Goal: Transaction & Acquisition: Purchase product/service

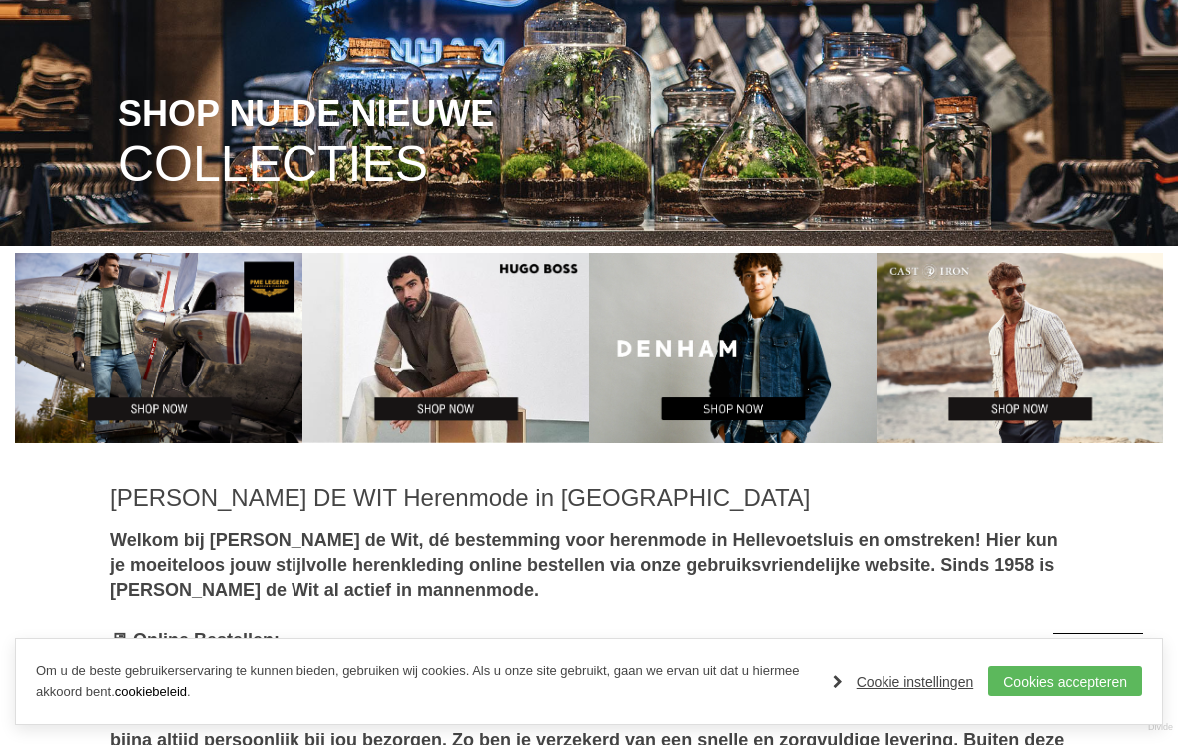
scroll to position [317, 0]
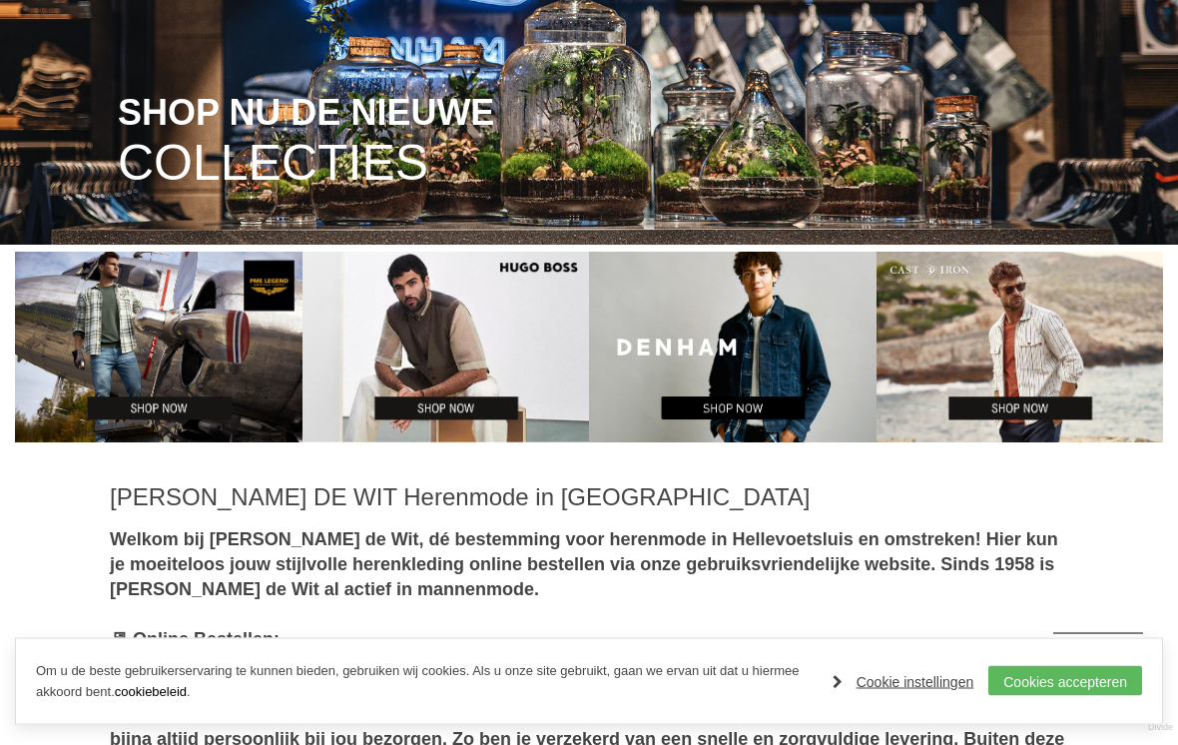
click at [1054, 696] on link "Cookies accepteren" at bounding box center [1065, 681] width 154 height 30
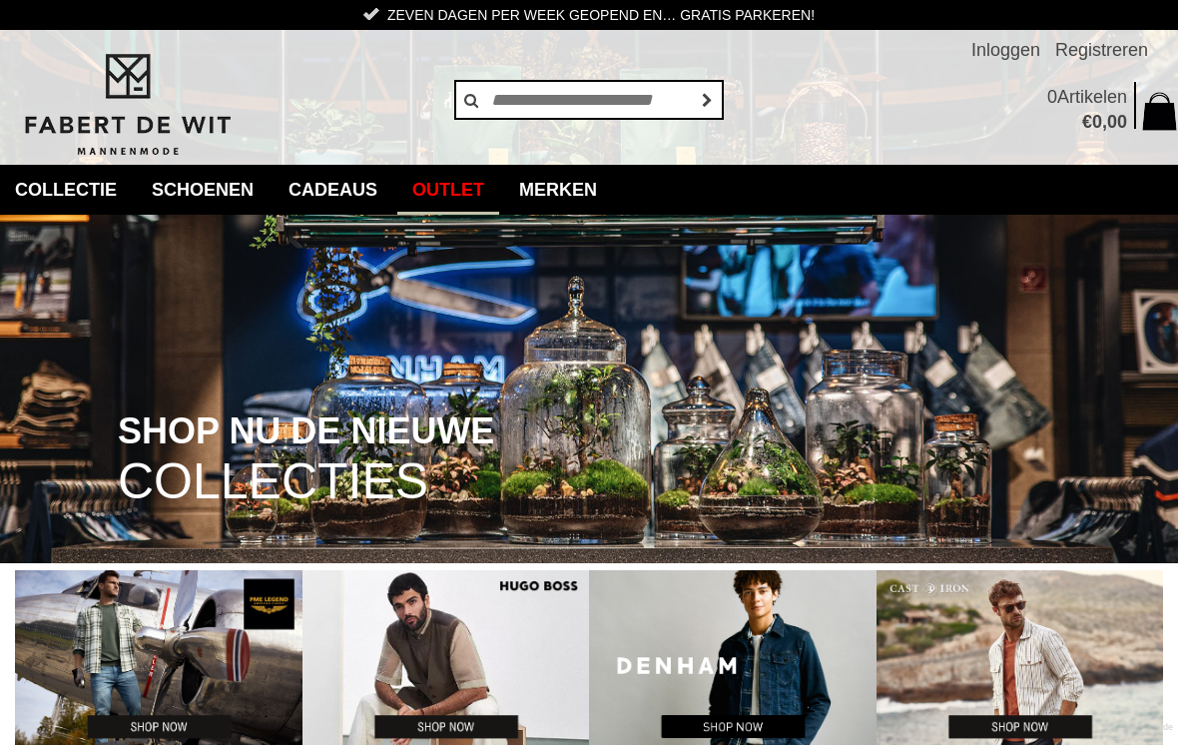
click at [480, 174] on link "Outlet" at bounding box center [448, 190] width 102 height 50
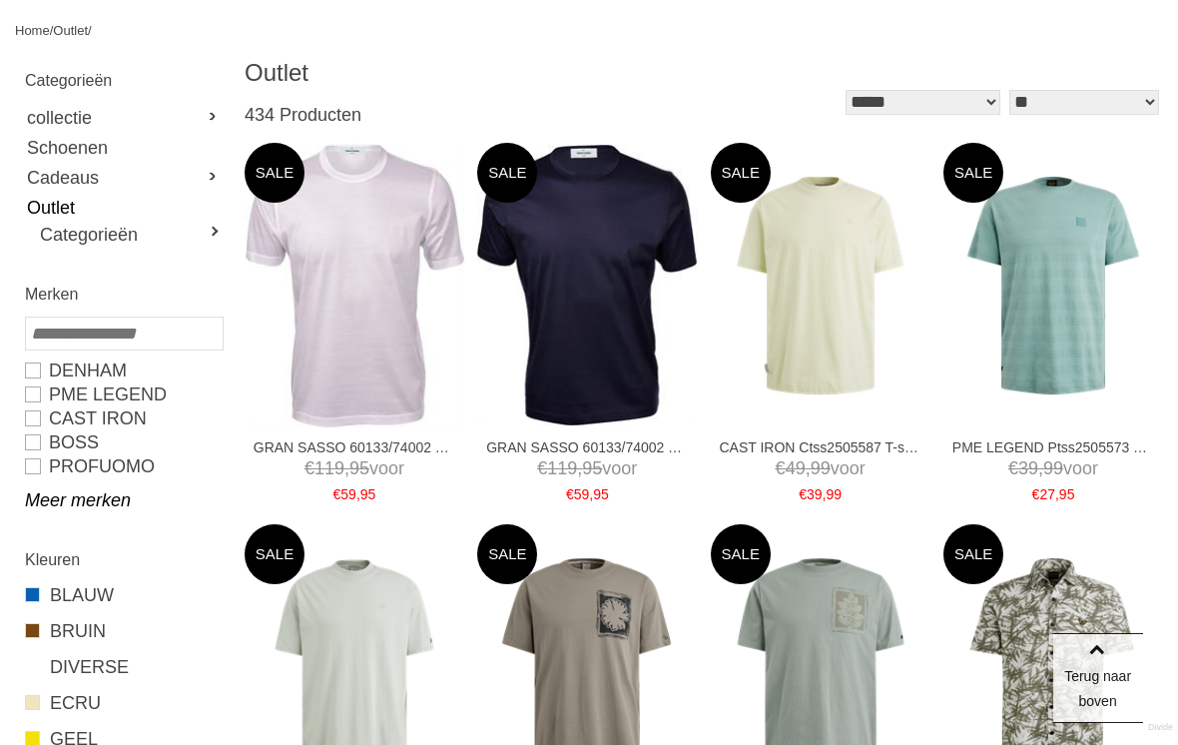
scroll to position [231, 0]
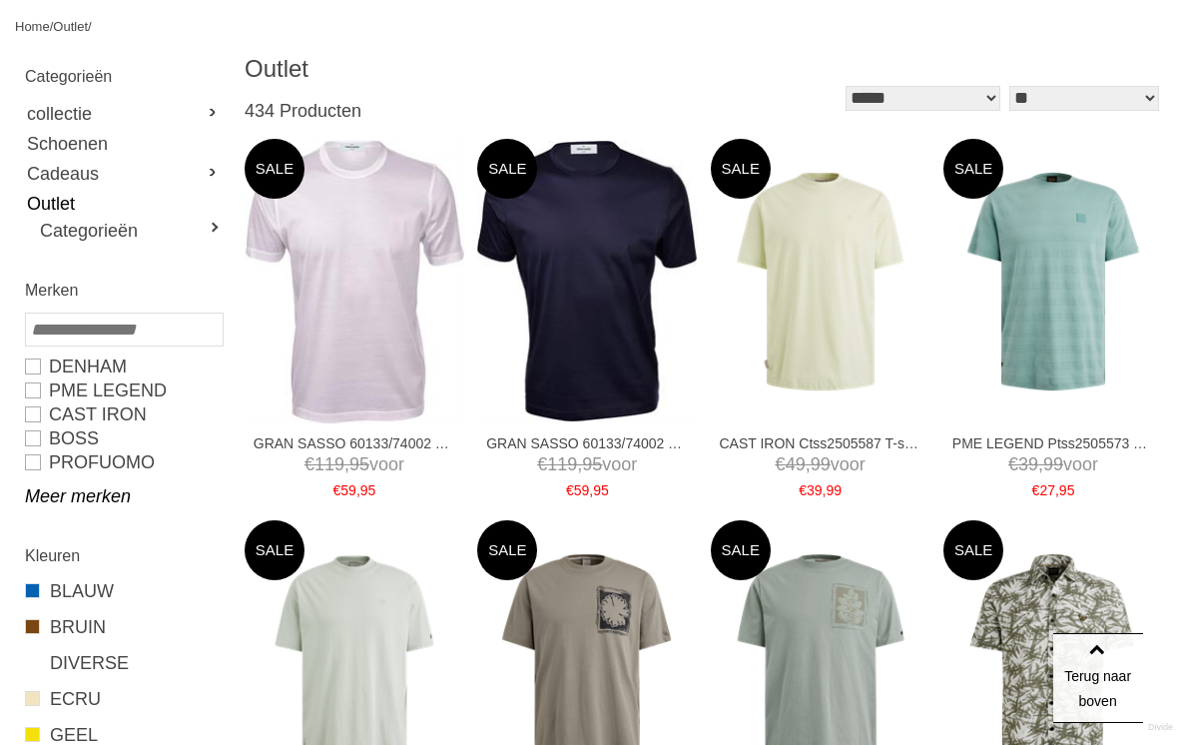
click at [70, 500] on link "Meer merken" at bounding box center [123, 496] width 197 height 24
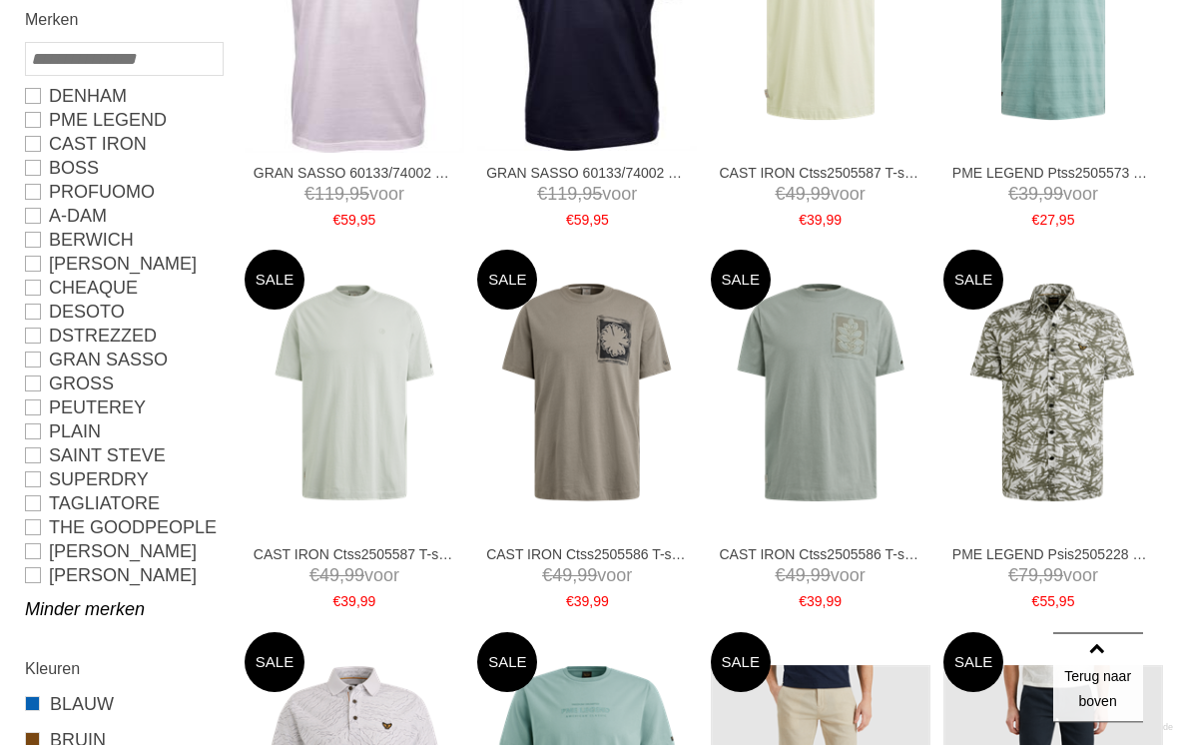
click at [45, 533] on link "The Goodpeople" at bounding box center [123, 528] width 197 height 24
type input "**"
type input "***"
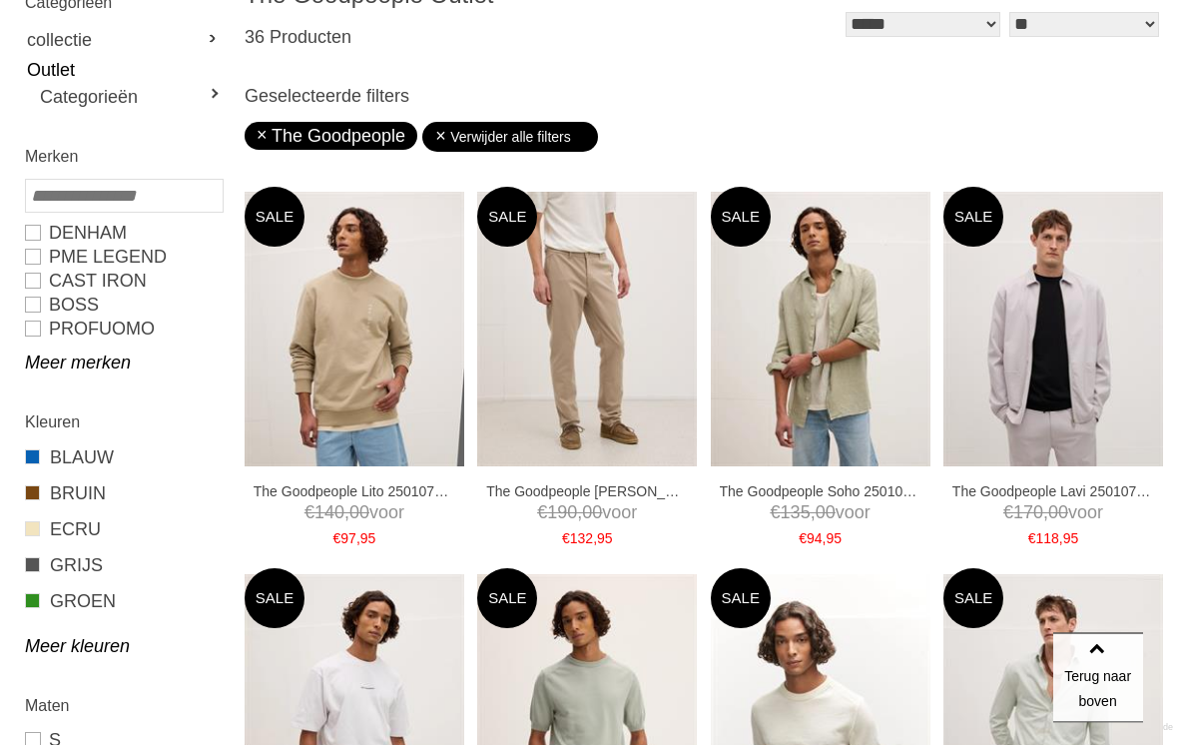
scroll to position [304, 0]
click at [0, 0] on link "M" at bounding box center [0, 0] width 0 height 0
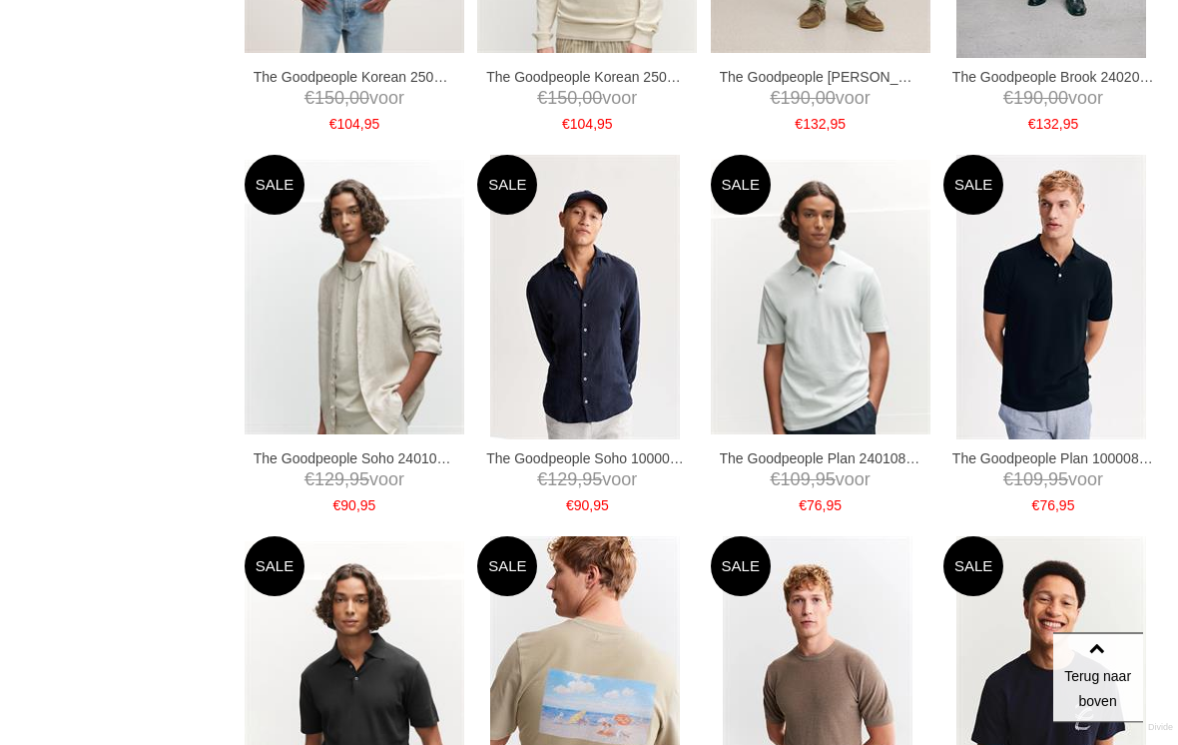
scroll to position [2245, 0]
click at [0, 0] on img at bounding box center [0, 0] width 0 height 0
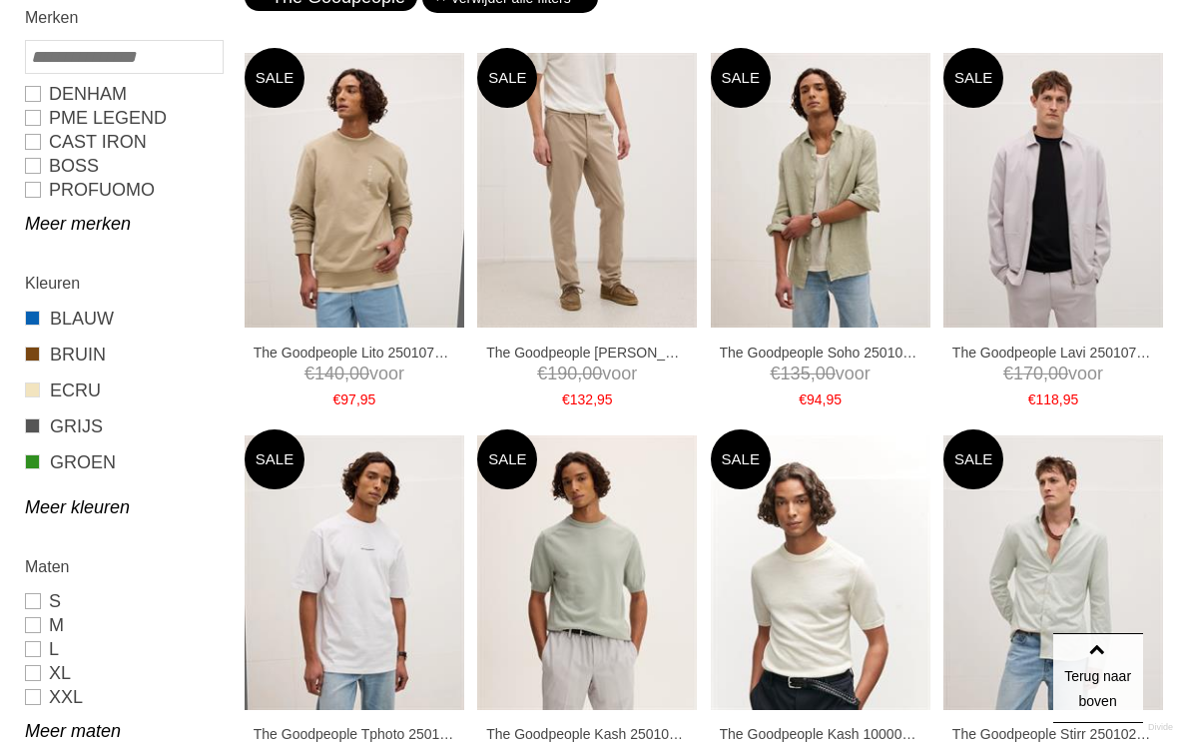
type input "*"
type input "***"
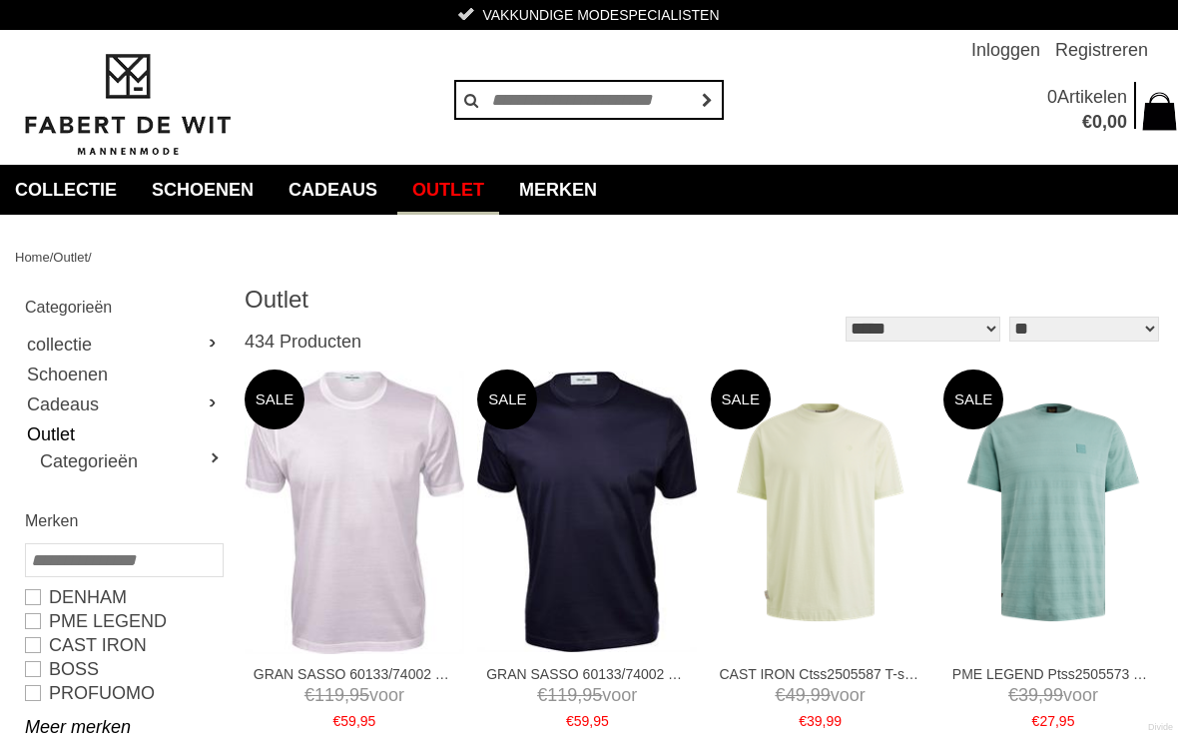
click at [54, 185] on link "collectie" at bounding box center [66, 190] width 132 height 50
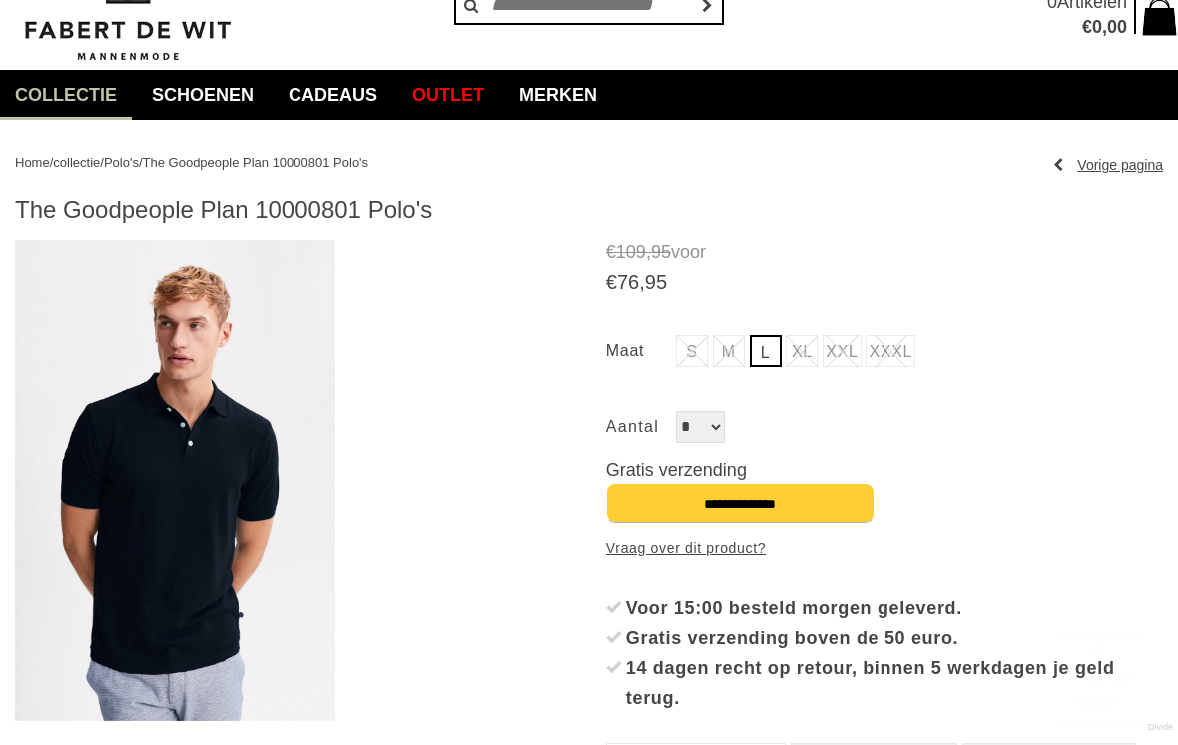
scroll to position [416, 0]
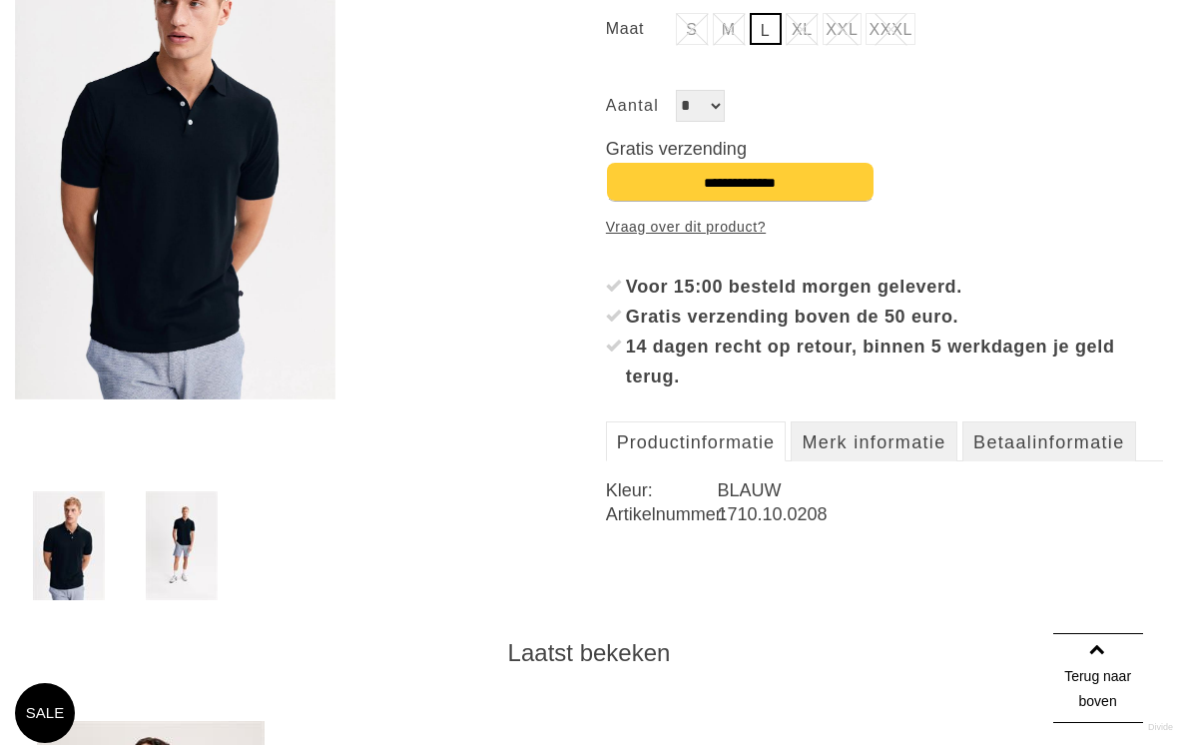
click at [164, 556] on img at bounding box center [182, 545] width 72 height 109
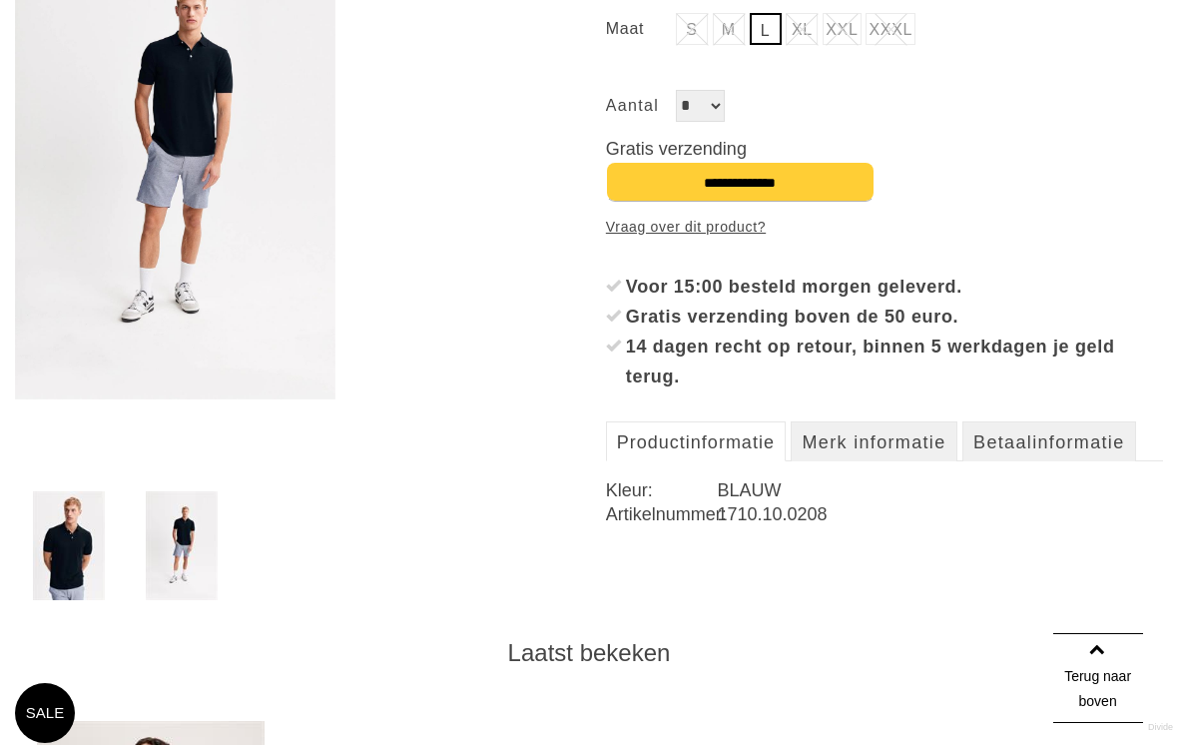
click at [56, 530] on img at bounding box center [69, 545] width 72 height 109
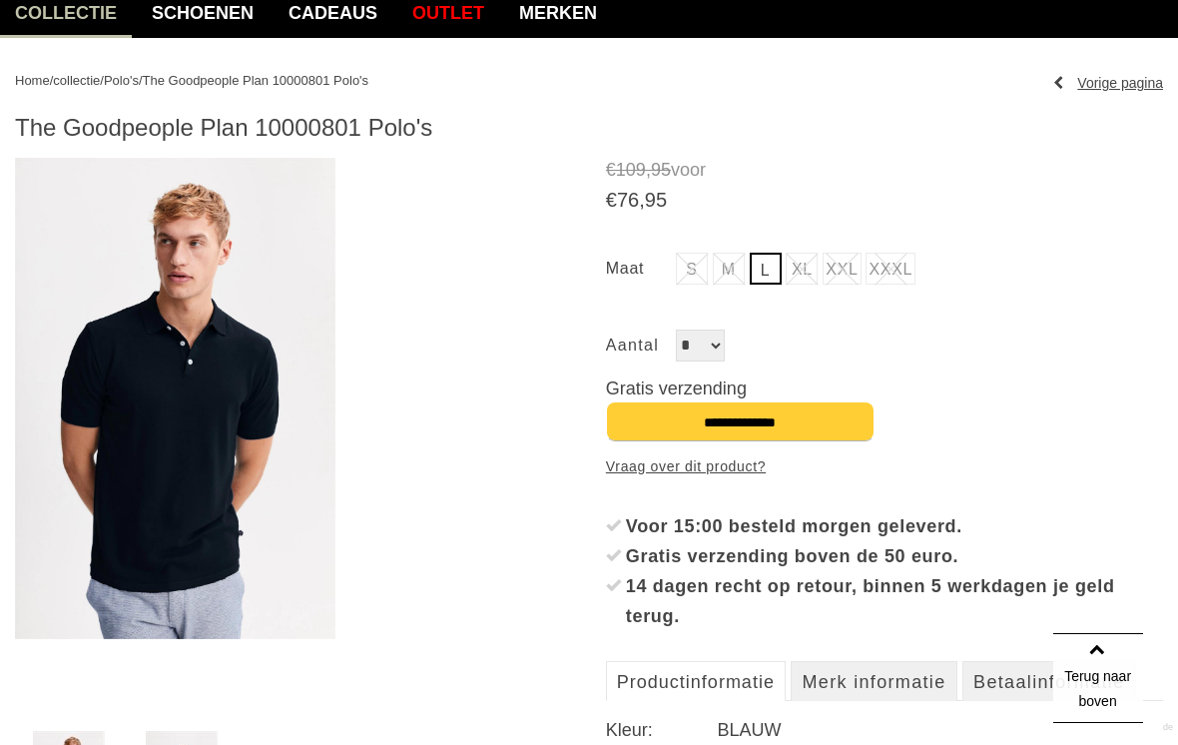
scroll to position [0, 0]
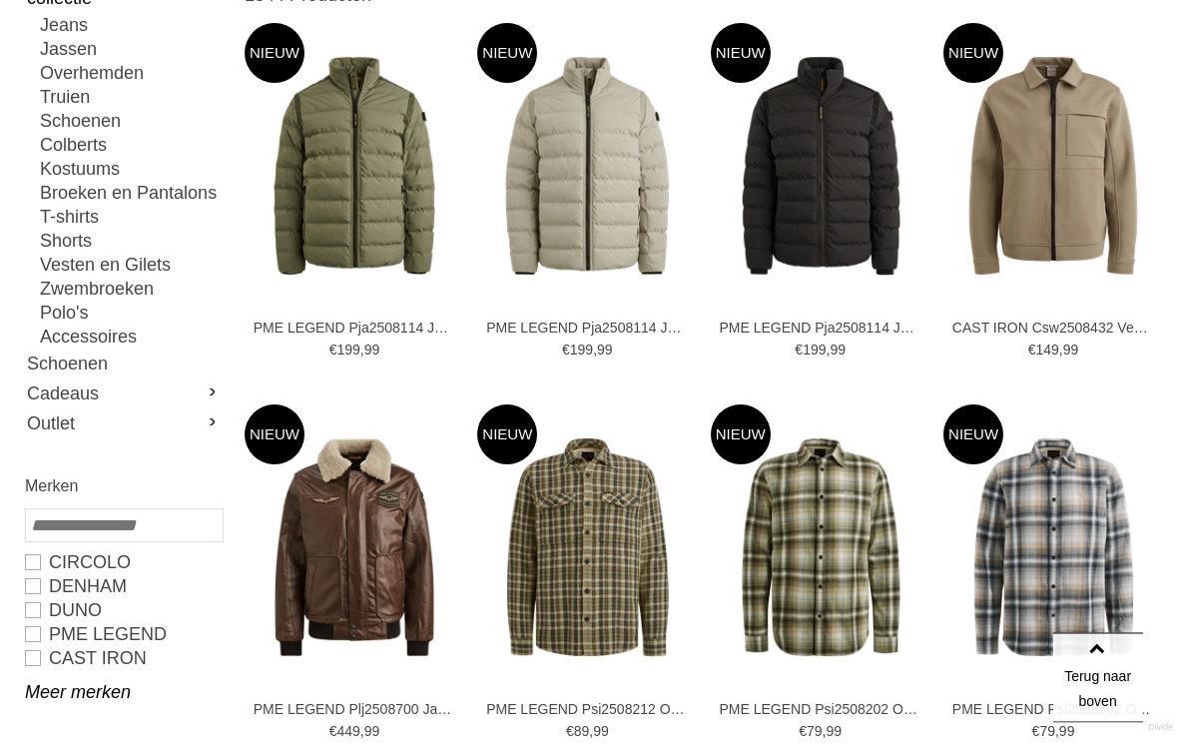
scroll to position [344, 0]
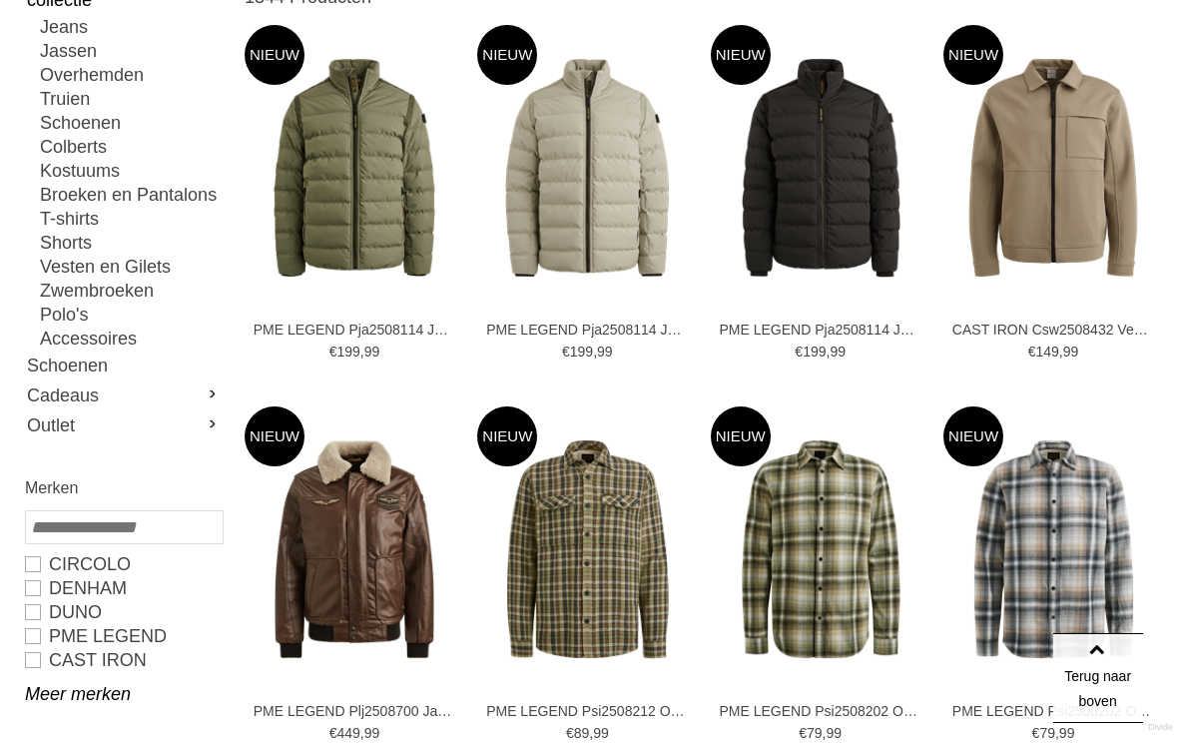
click at [80, 170] on link "Kostuums" at bounding box center [131, 171] width 182 height 24
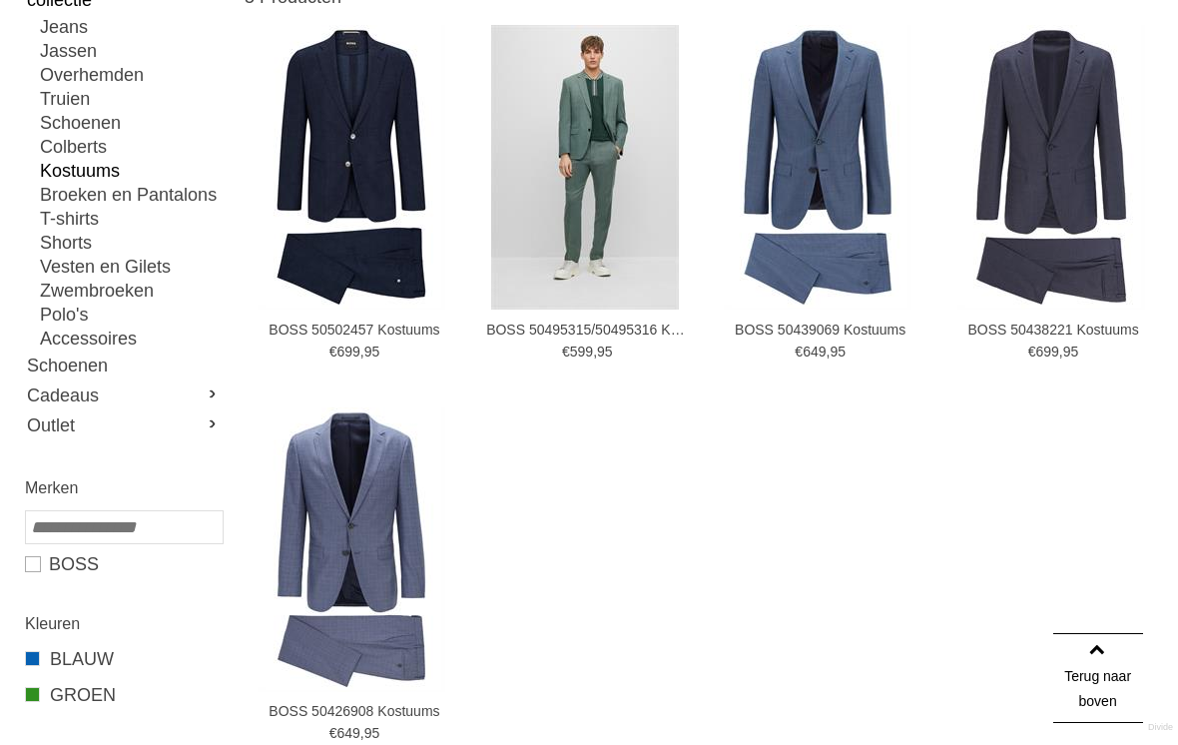
type input "***"
